Goal: Navigation & Orientation: Find specific page/section

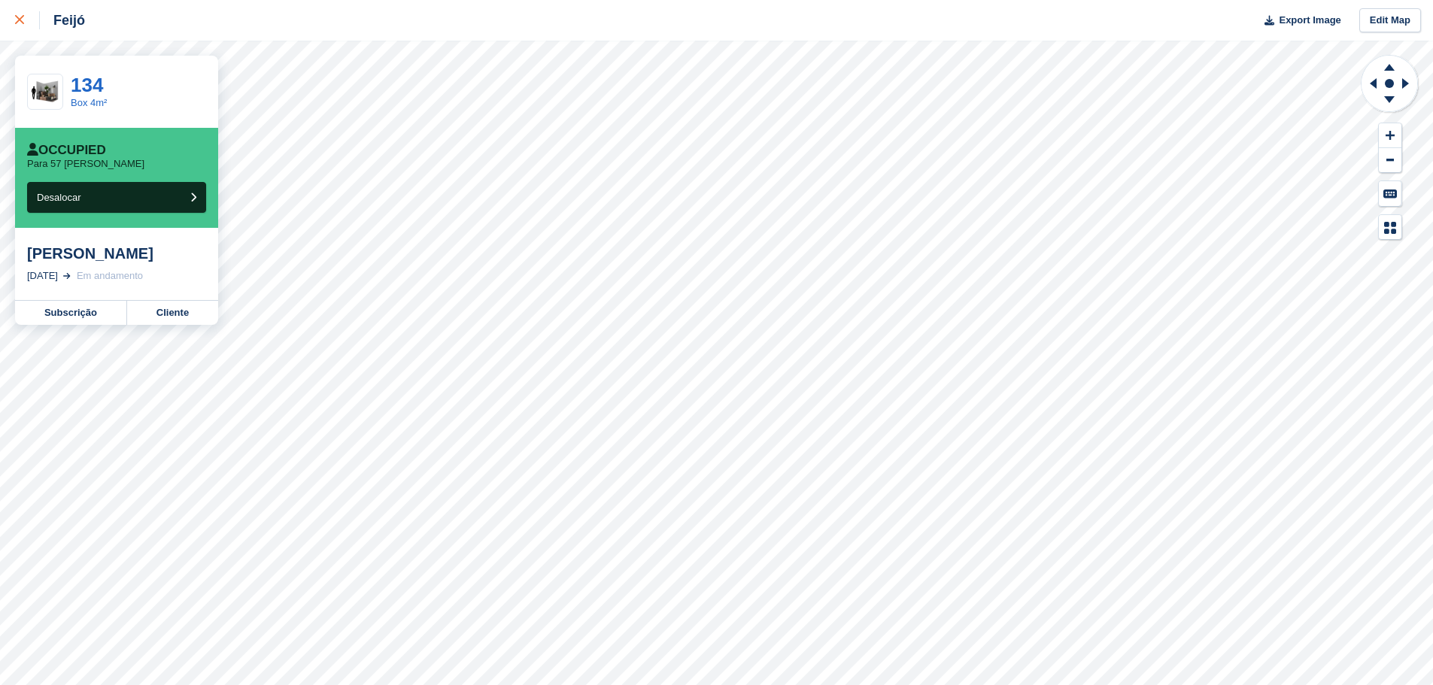
click at [14, 18] on link at bounding box center [20, 20] width 40 height 41
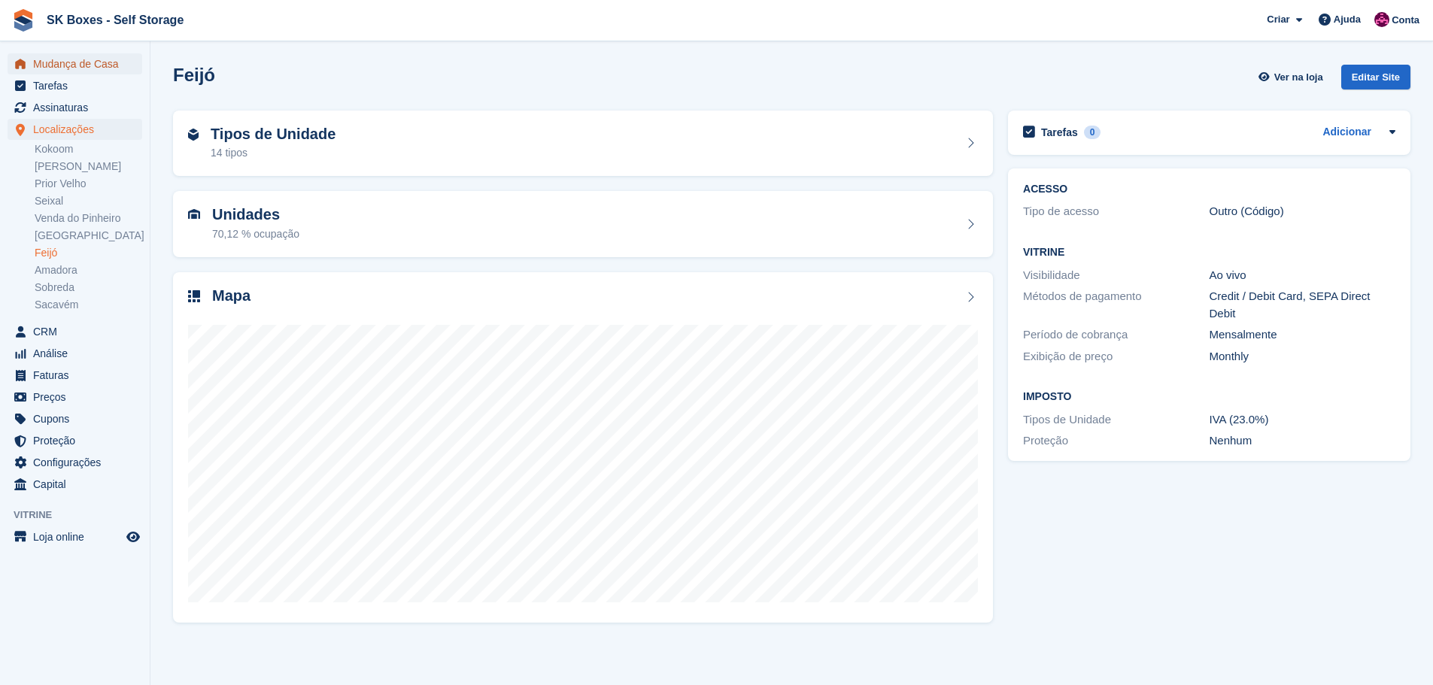
click at [99, 58] on span "Mudança de Casa" at bounding box center [78, 63] width 90 height 21
